Goal: Information Seeking & Learning: Learn about a topic

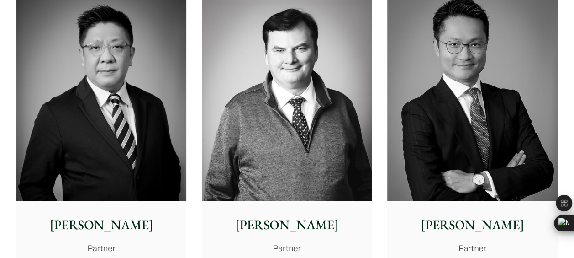
scroll to position [565, 0]
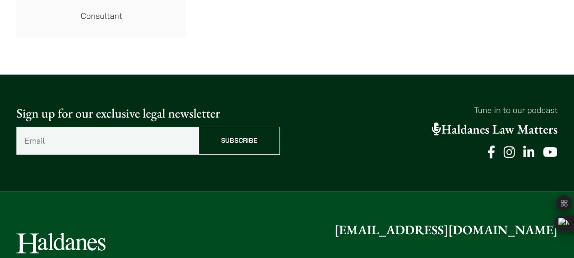
scroll to position [4926, 0]
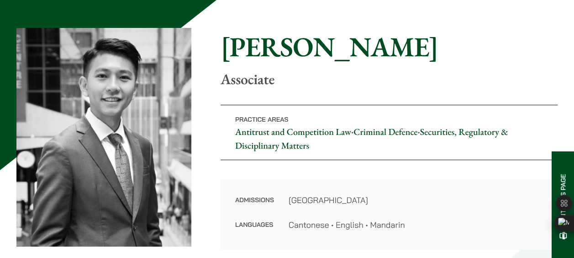
scroll to position [71, 0]
click at [461, 132] on link "Securities, Regulatory & Disciplinary Matters" at bounding box center [371, 139] width 273 height 26
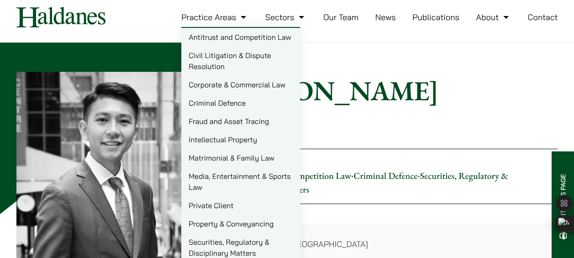
scroll to position [12, 0]
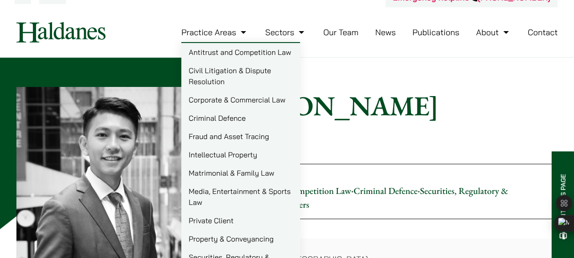
click at [241, 198] on link "Media, Entertainment & Sports Law" at bounding box center [240, 196] width 119 height 29
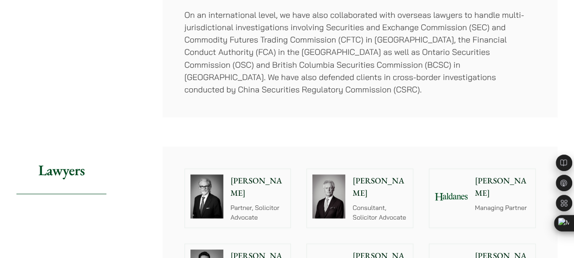
scroll to position [789, 0]
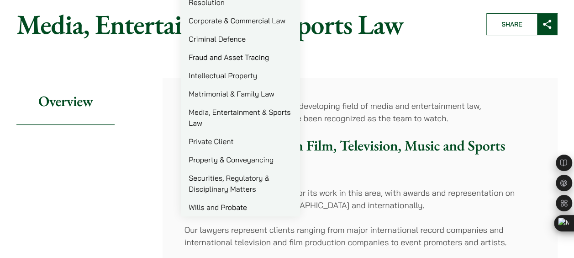
scroll to position [87, 0]
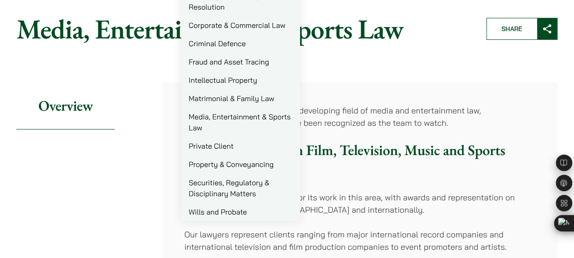
click at [248, 191] on link "Securities, Regulatory & Disciplinary Matters" at bounding box center [240, 187] width 119 height 29
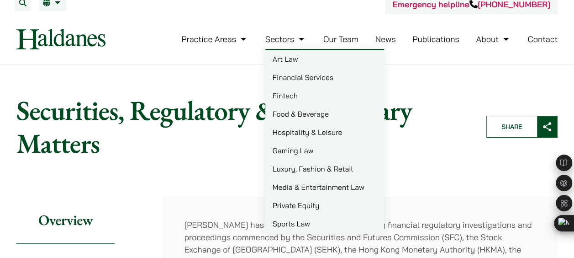
scroll to position [6, 0]
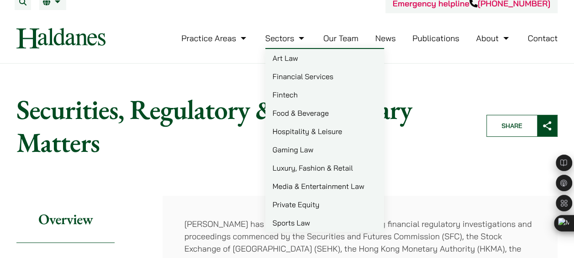
click at [316, 221] on link "Sports Law" at bounding box center [324, 222] width 119 height 18
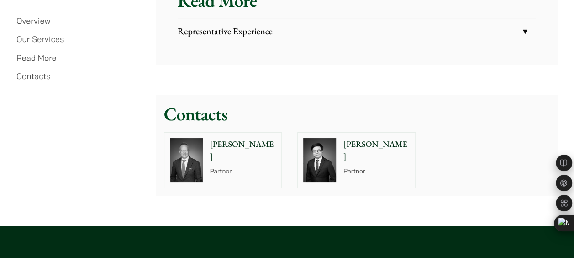
scroll to position [1675, 0]
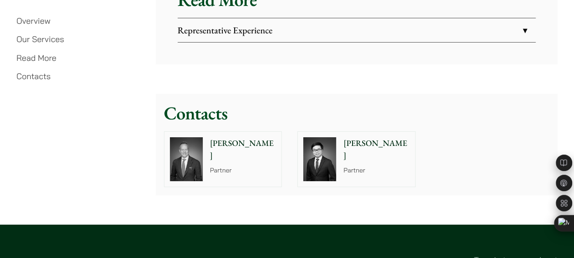
click at [309, 31] on link "Representative Experience" at bounding box center [357, 30] width 358 height 24
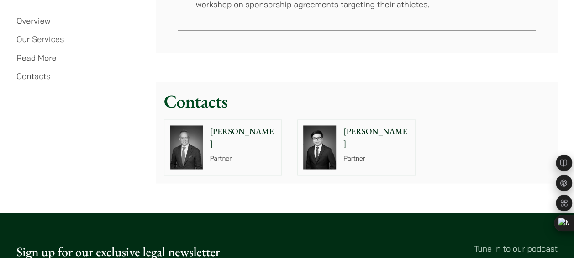
scroll to position [2420, 0]
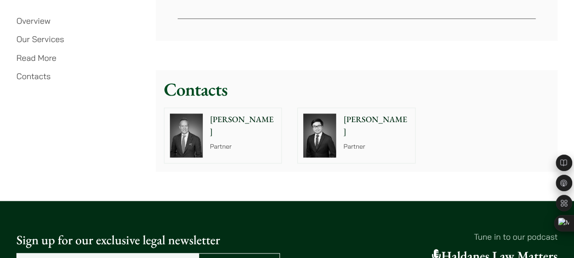
click at [211, 113] on p "[PERSON_NAME]" at bounding box center [243, 125] width 66 height 25
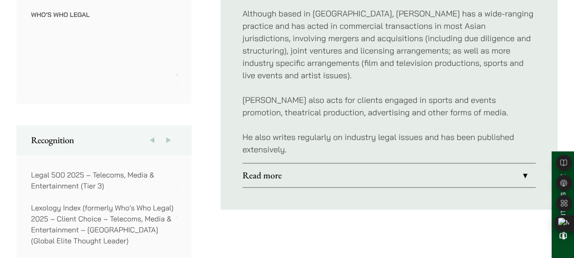
scroll to position [593, 0]
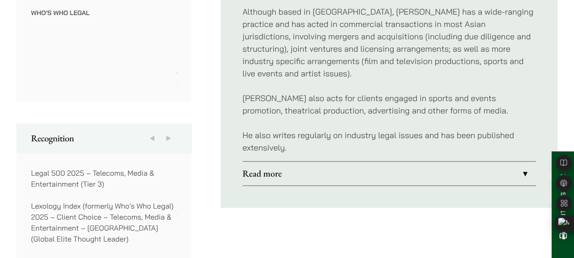
click at [297, 163] on link "Read more" at bounding box center [388, 173] width 293 height 24
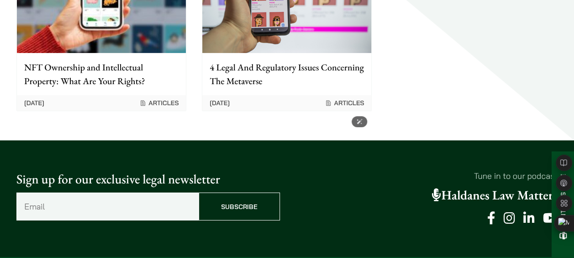
scroll to position [1448, 0]
